Goal: Transaction & Acquisition: Purchase product/service

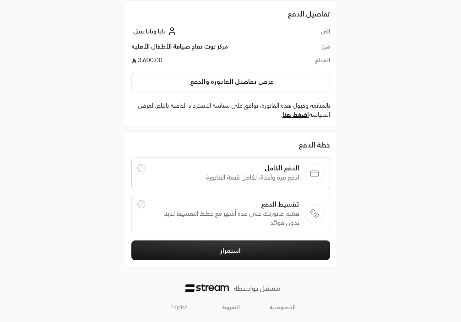
scroll to position [49, 0]
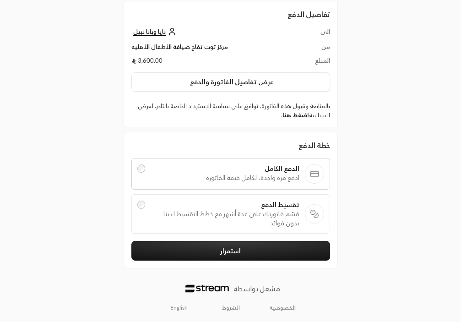
click at [184, 214] on span "قسّم فاتورتك على عدة أشهر مع خطط التقسيط لدينا بدون فوائد" at bounding box center [225, 218] width 148 height 18
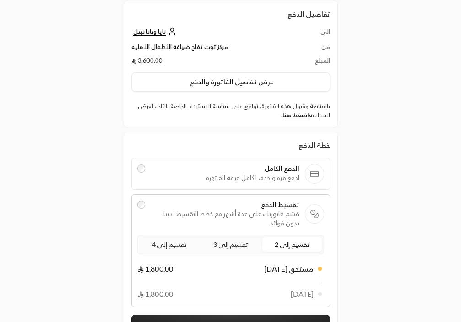
click at [197, 183] on div "الدفع الكامل ادفع مرة واحدة، لكامل قيمة الفاتورة" at bounding box center [225, 174] width 148 height 20
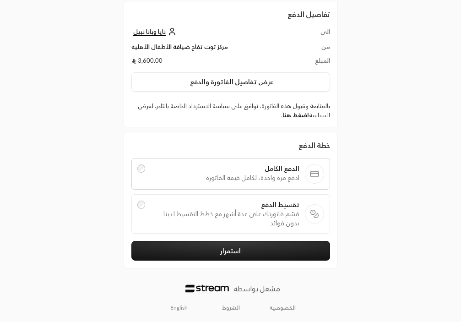
click at [190, 255] on button "استمرار" at bounding box center [230, 251] width 199 height 20
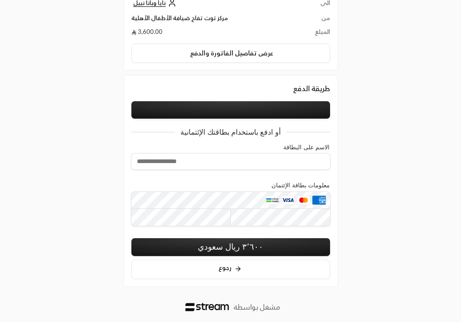
scroll to position [79, 0]
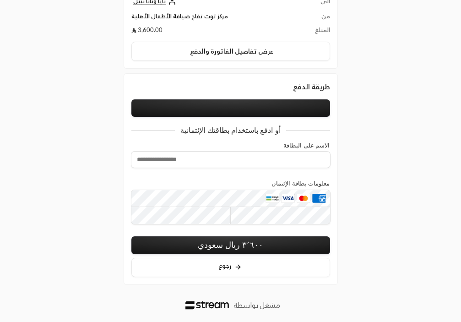
click at [235, 105] on button at bounding box center [230, 107] width 199 height 17
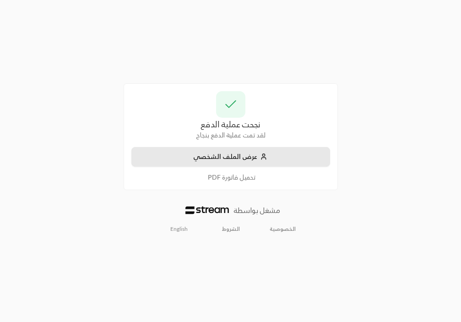
click at [218, 160] on button "عرض الملف الشخصي" at bounding box center [230, 157] width 199 height 20
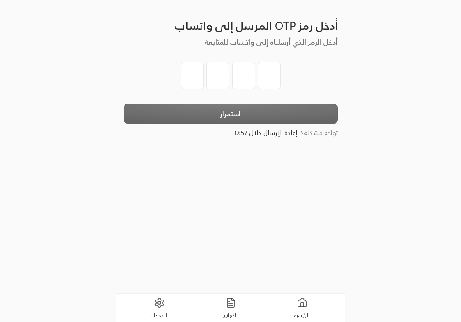
click at [192, 75] on input "tel" at bounding box center [192, 75] width 23 height 27
type input "2"
type input "1"
type input "0"
type input "4"
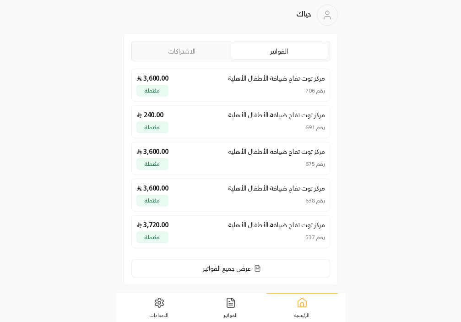
scroll to position [1, 0]
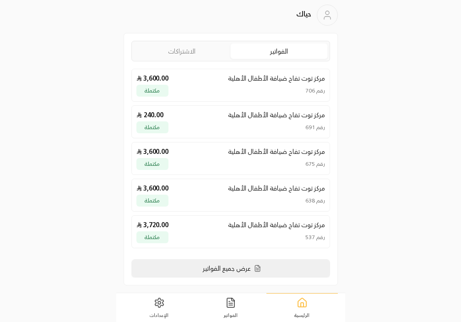
click at [275, 270] on link "عرض جميع الفواتير" at bounding box center [230, 268] width 199 height 18
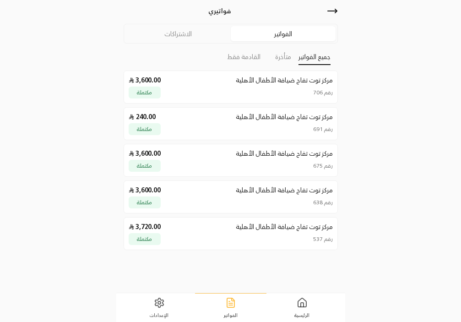
click at [178, 30] on link "الاشتراكات" at bounding box center [178, 33] width 105 height 15
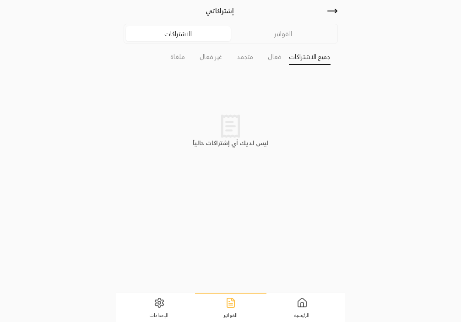
click at [271, 40] on link "الفواتير" at bounding box center [283, 33] width 105 height 15
